Goal: Task Accomplishment & Management: Manage account settings

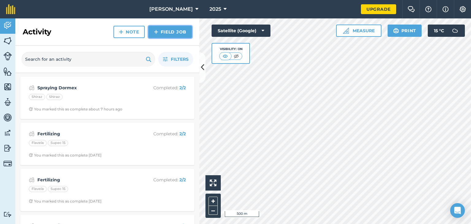
click at [181, 34] on link "Field Job" at bounding box center [170, 32] width 44 height 12
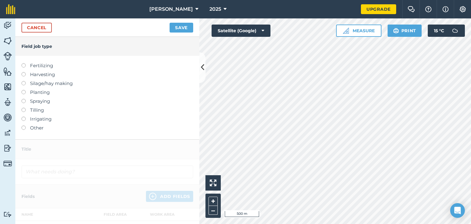
click at [24, 117] on label at bounding box center [25, 117] width 9 height 0
type input "Irrigating"
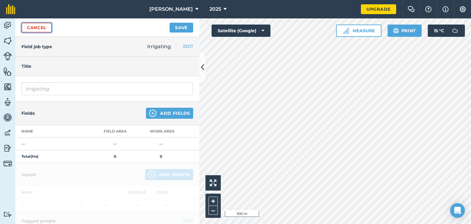
click at [45, 26] on link "Cancel" at bounding box center [36, 28] width 30 height 10
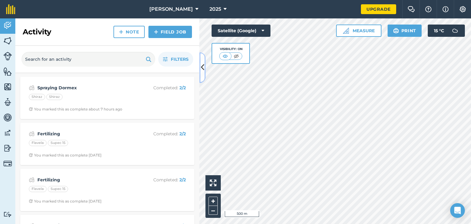
click at [205, 66] on button at bounding box center [202, 67] width 6 height 31
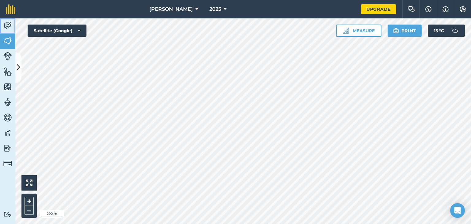
click at [6, 23] on img at bounding box center [7, 25] width 9 height 9
click at [40, 56] on img at bounding box center [41, 56] width 8 height 6
drag, startPoint x: 13, startPoint y: 118, endPoint x: 189, endPoint y: 10, distance: 206.3
click at [195, 10] on icon at bounding box center [196, 9] width 3 height 7
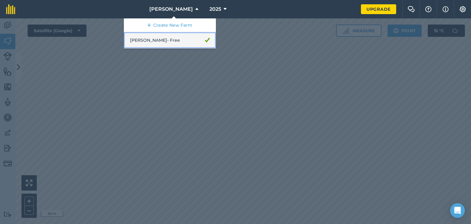
click at [191, 42] on link "[PERSON_NAME] - Free" at bounding box center [170, 40] width 92 height 16
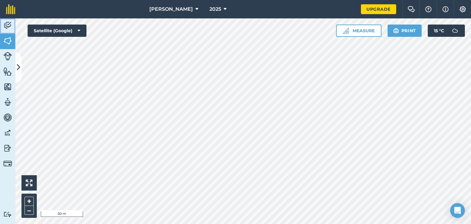
drag, startPoint x: 36, startPoint y: 185, endPoint x: 6, endPoint y: 24, distance: 163.4
click at [6, 24] on img at bounding box center [7, 25] width 9 height 9
click at [53, 56] on img at bounding box center [52, 56] width 8 height 6
click at [41, 57] on img at bounding box center [42, 56] width 8 height 6
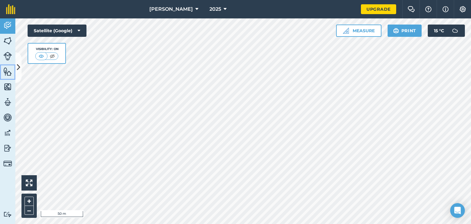
click at [9, 73] on img at bounding box center [7, 71] width 9 height 9
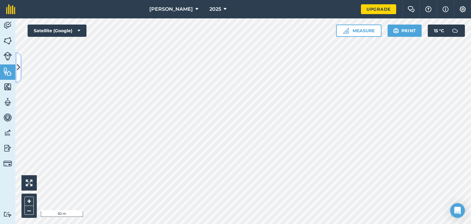
click at [18, 68] on icon at bounding box center [18, 67] width 3 height 11
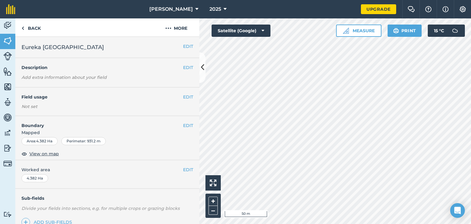
click at [42, 46] on span "Eureka [GEOGRAPHIC_DATA]" at bounding box center [62, 47] width 83 height 9
click at [183, 47] on button "EDIT" at bounding box center [188, 46] width 10 height 7
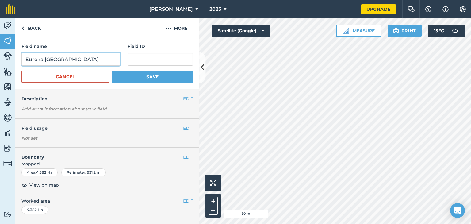
click at [44, 59] on input "Eureka [GEOGRAPHIC_DATA]" at bounding box center [70, 59] width 99 height 13
type input "[GEOGRAPHIC_DATA]"
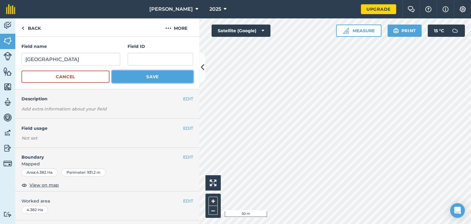
click at [147, 74] on button "Save" at bounding box center [152, 77] width 81 height 12
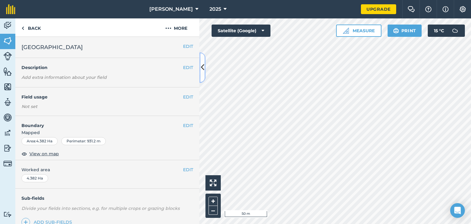
click at [204, 70] on button at bounding box center [202, 67] width 6 height 31
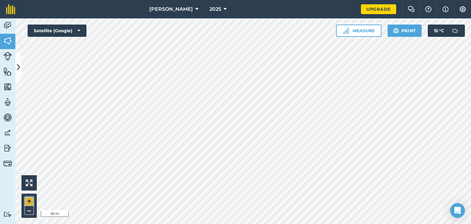
click at [31, 199] on button "+" at bounding box center [29, 201] width 9 height 9
click at [28, 210] on button "–" at bounding box center [29, 210] width 9 height 9
click at [27, 200] on button "+" at bounding box center [29, 201] width 9 height 9
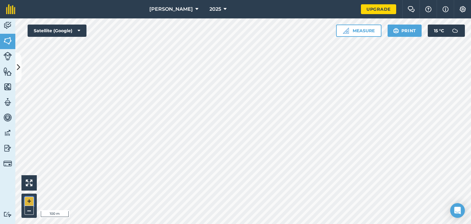
click at [27, 200] on button "+" at bounding box center [29, 201] width 9 height 9
click at [354, 29] on button "Measure" at bounding box center [358, 31] width 45 height 12
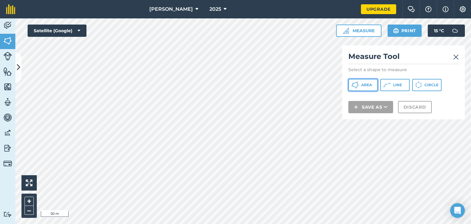
click at [363, 87] on button "Area" at bounding box center [363, 85] width 29 height 12
click at [457, 57] on img at bounding box center [456, 56] width 6 height 7
